Goal: Leave review/rating: Leave review/rating

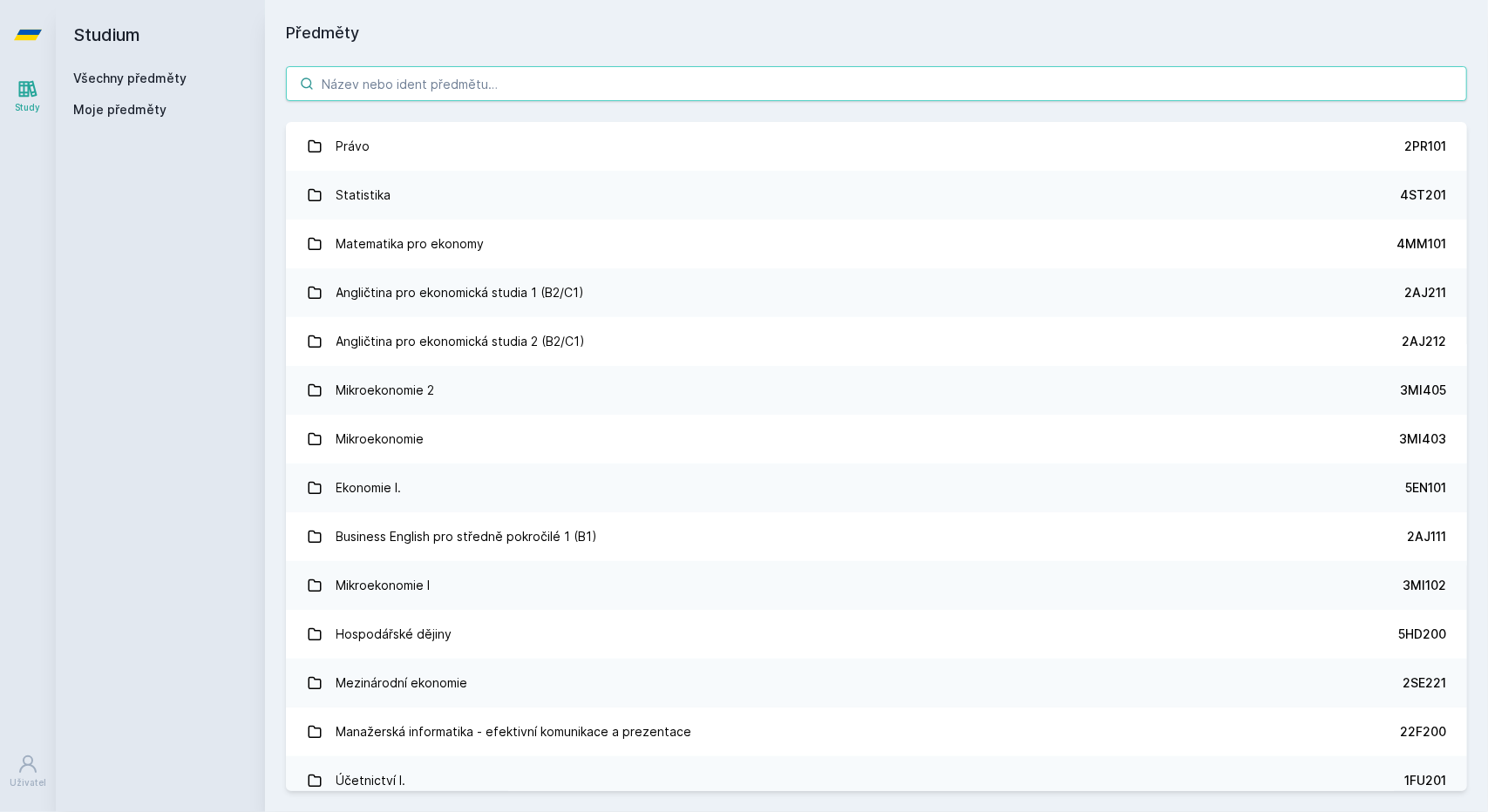
click at [417, 74] on input "search" at bounding box center [876, 84] width 1181 height 35
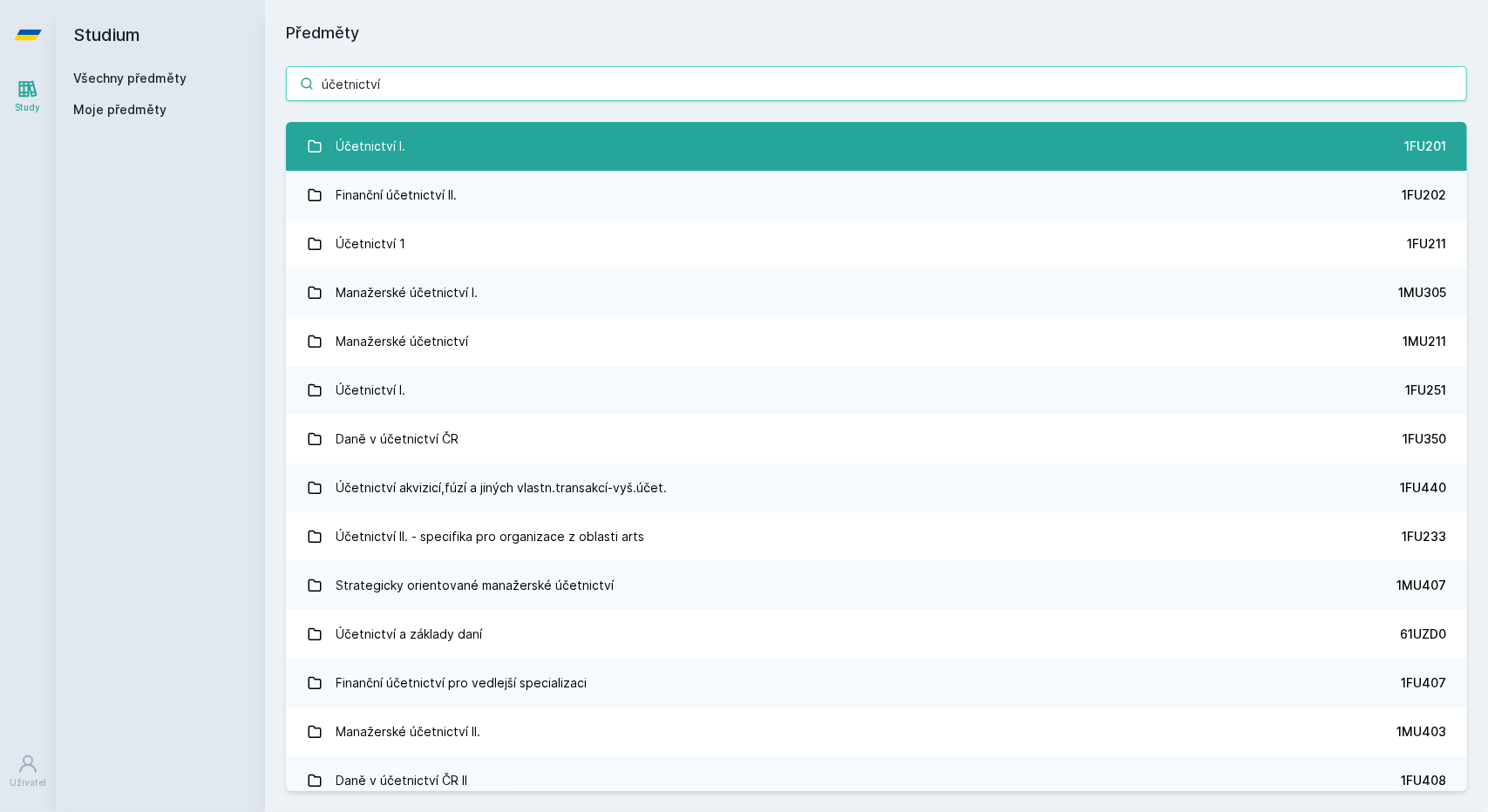
type input "účetnictví"
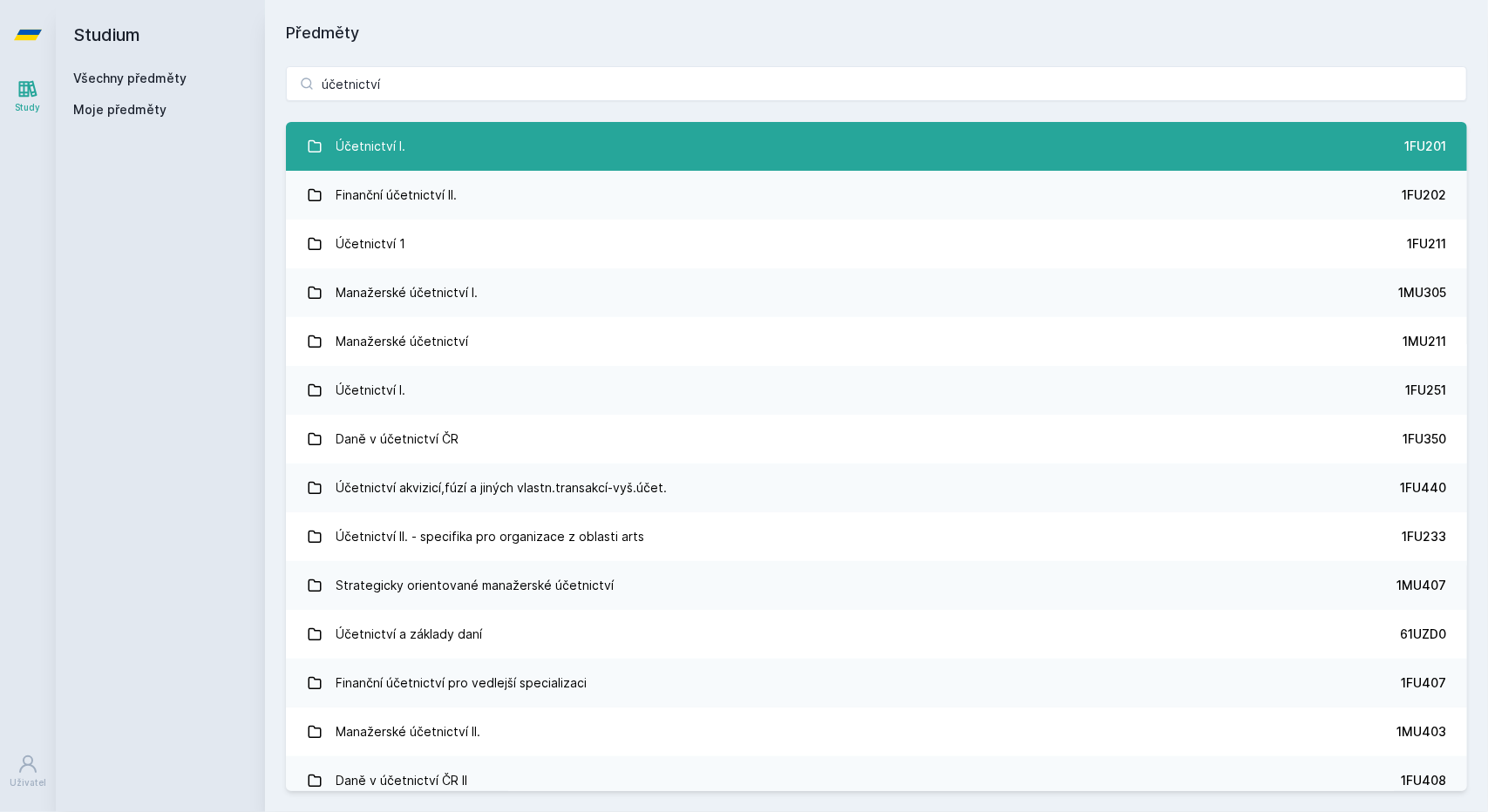
click at [392, 149] on div "Účetnictví I." at bounding box center [372, 146] width 69 height 35
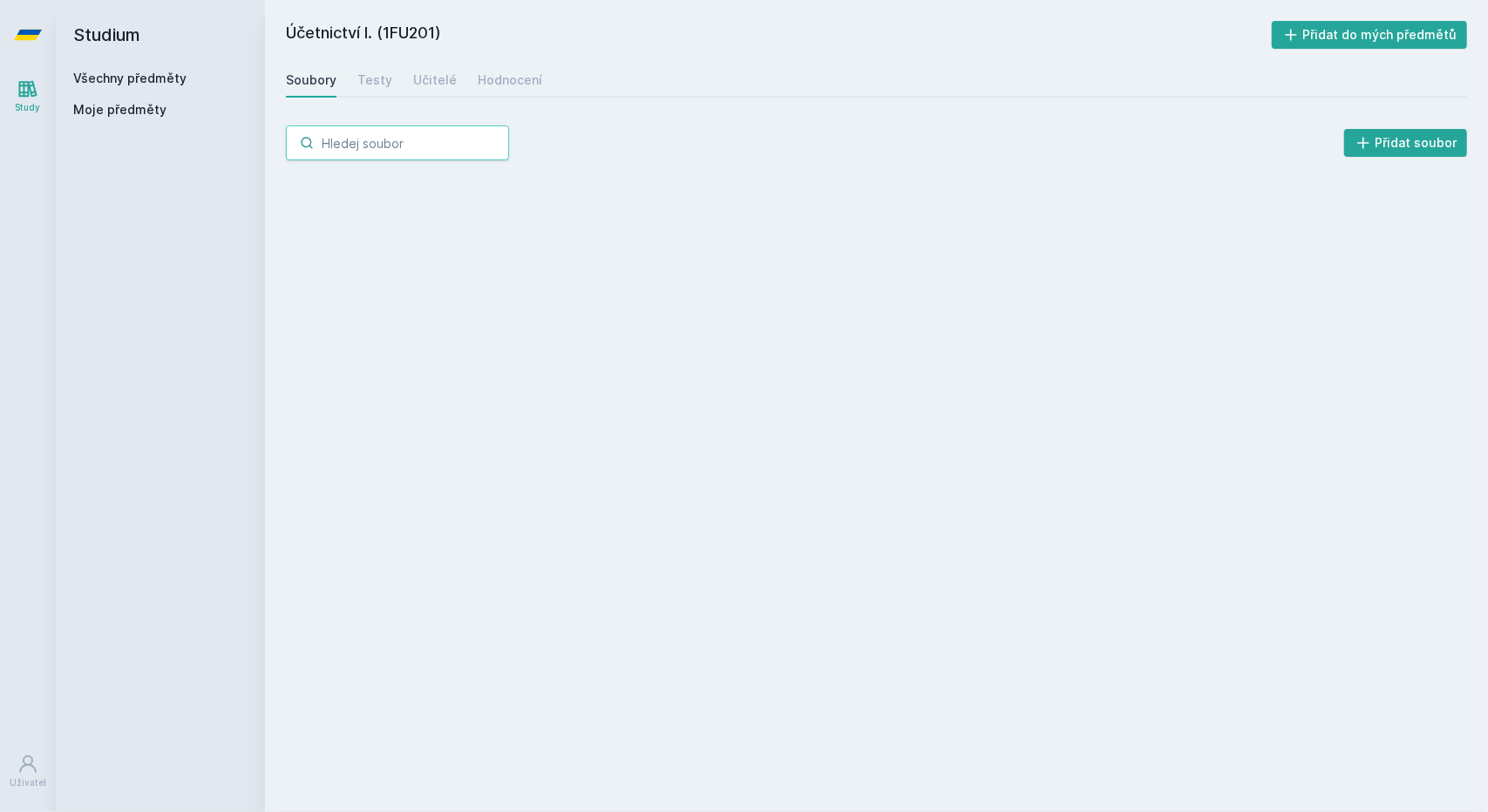
click at [392, 149] on input "search" at bounding box center [397, 142] width 223 height 35
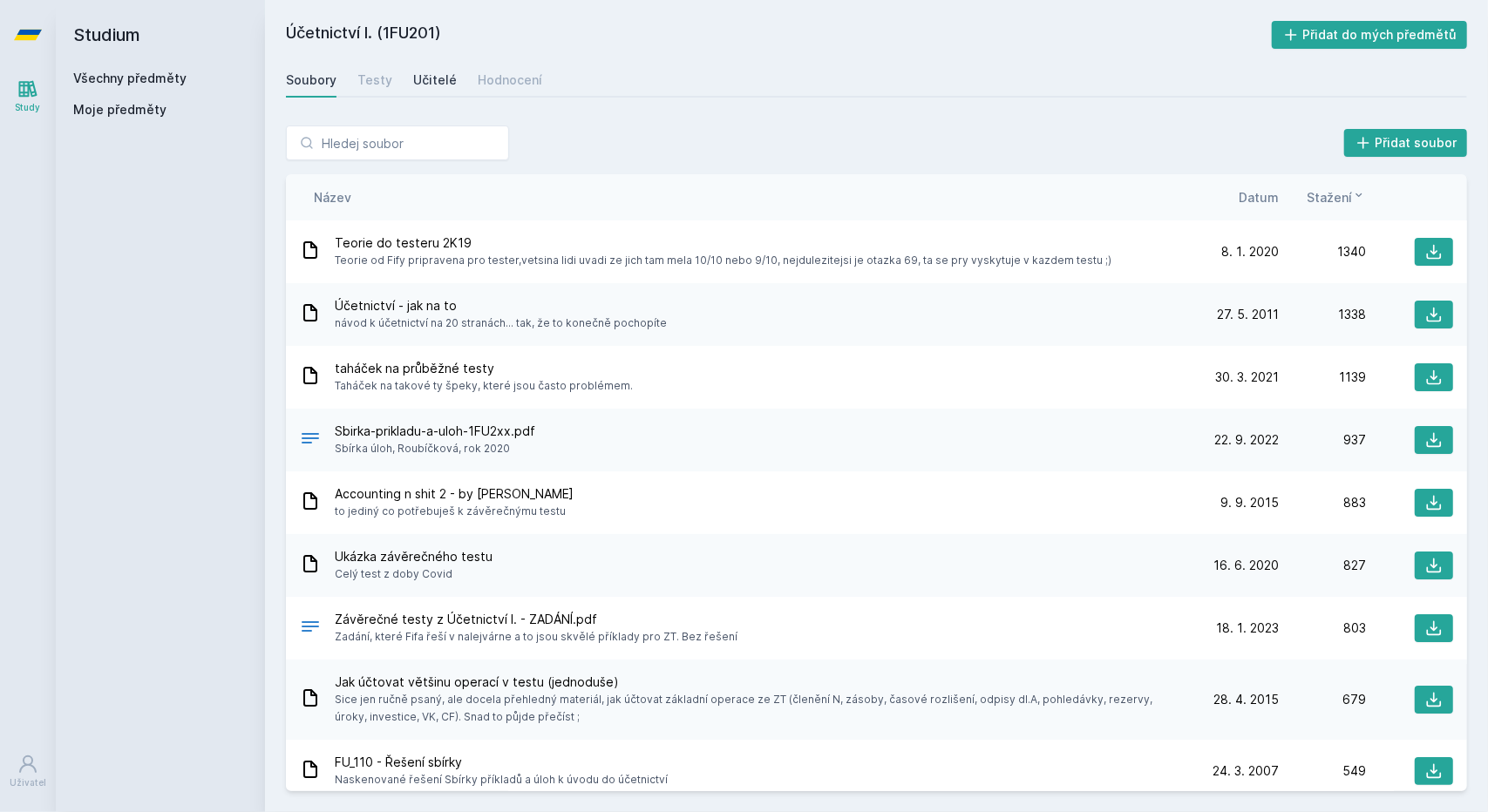
click at [435, 70] on link "Učitelé" at bounding box center [435, 80] width 44 height 35
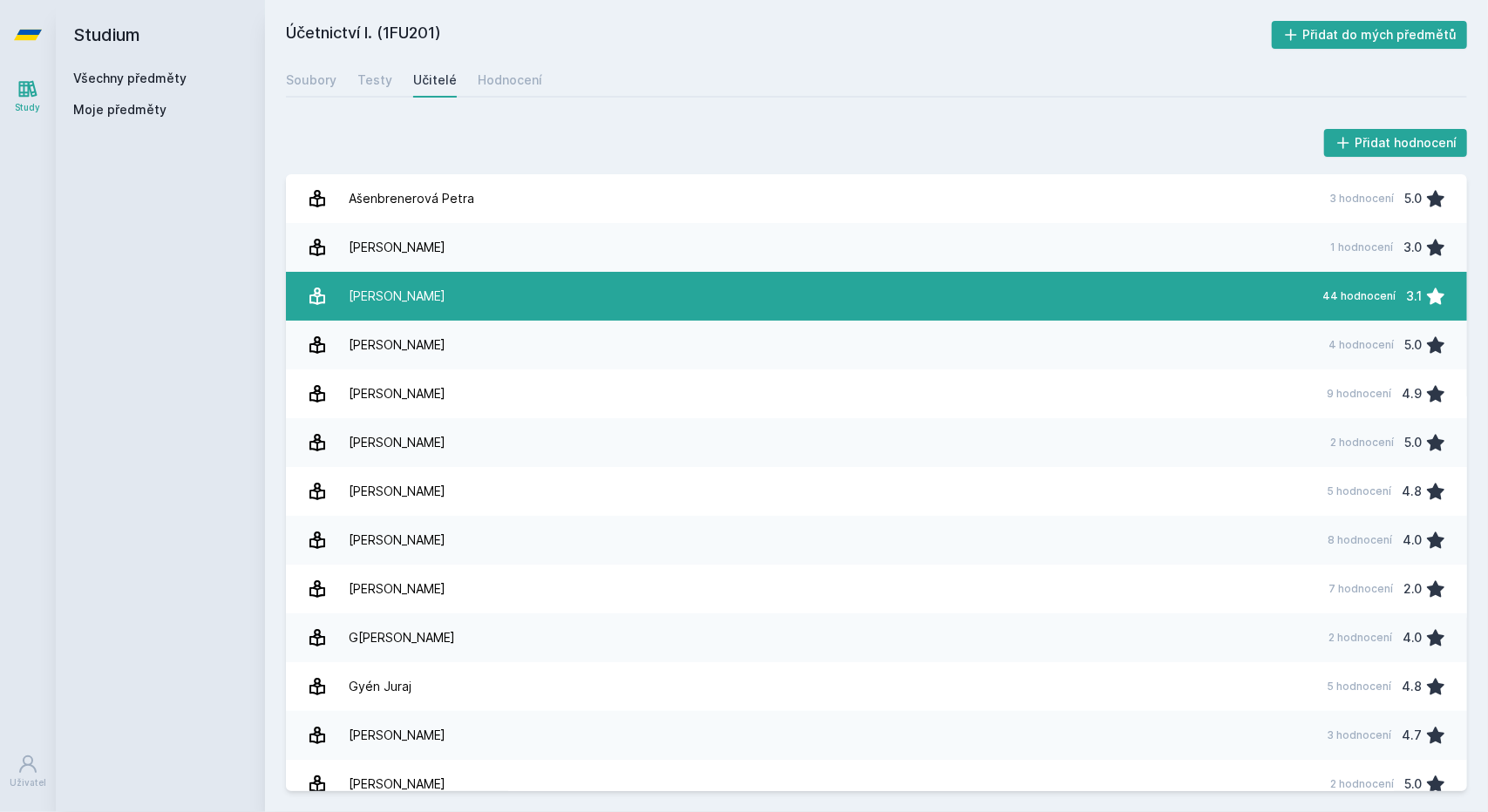
click at [485, 289] on link "[PERSON_NAME] 44 hodnocení 3.1" at bounding box center [876, 296] width 1181 height 48
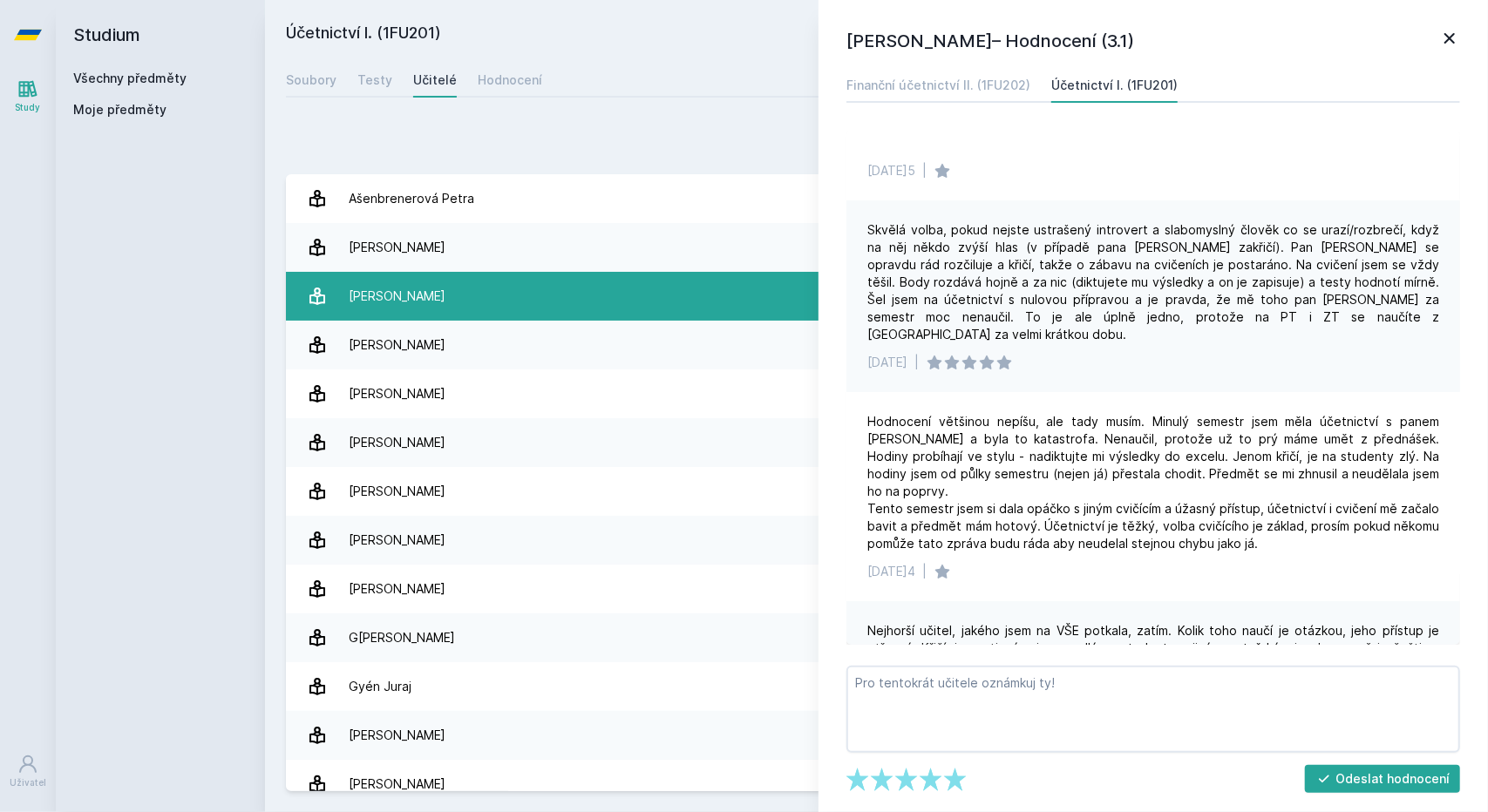
click at [485, 289] on link "[PERSON_NAME] 44 hodnocení 3.1" at bounding box center [876, 296] width 1181 height 48
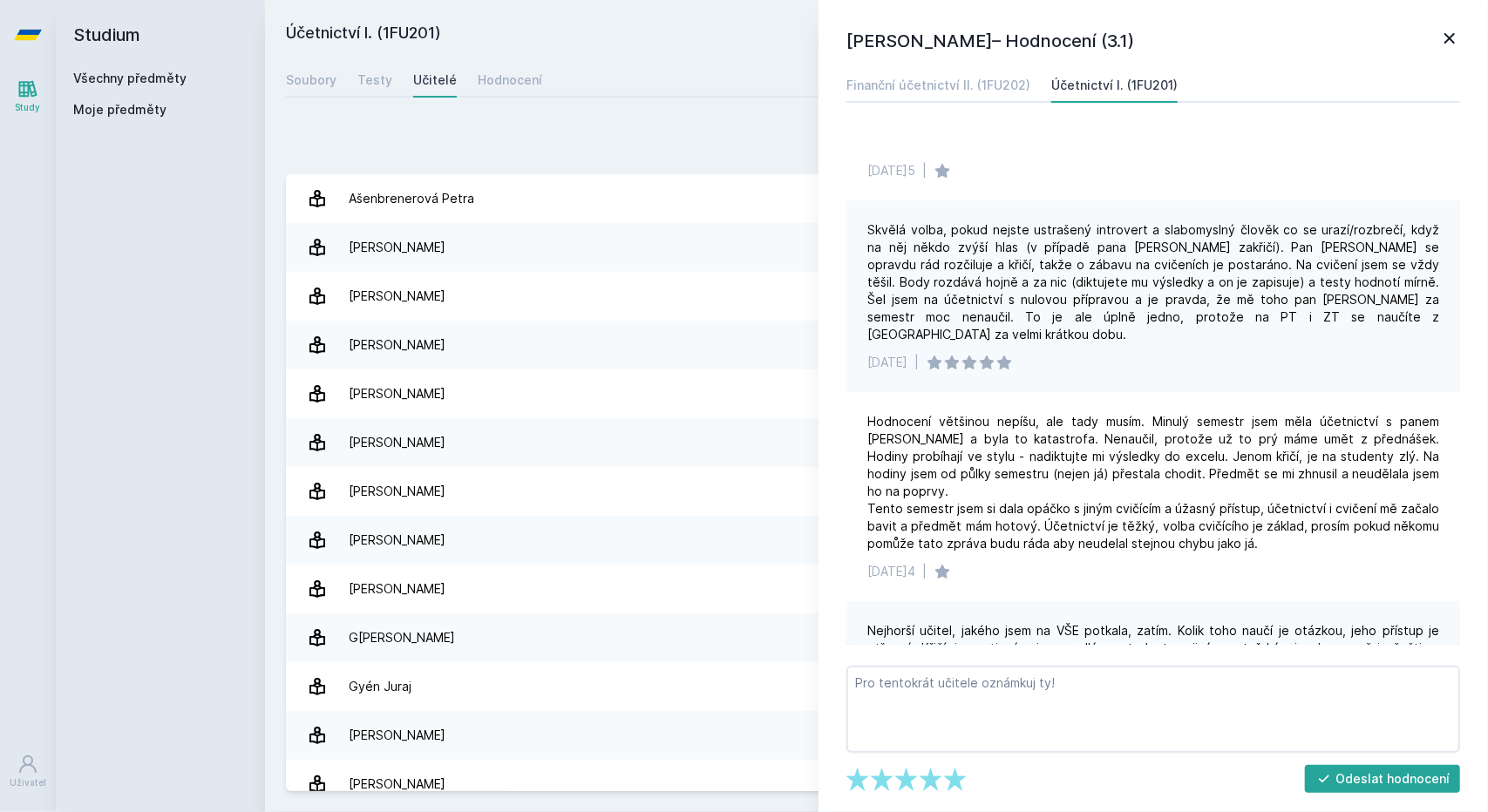
click at [632, 157] on div "Přidat hodnocení" at bounding box center [876, 142] width 1181 height 35
click at [1450, 38] on icon at bounding box center [1449, 37] width 10 height 10
